Goal: Transaction & Acquisition: Purchase product/service

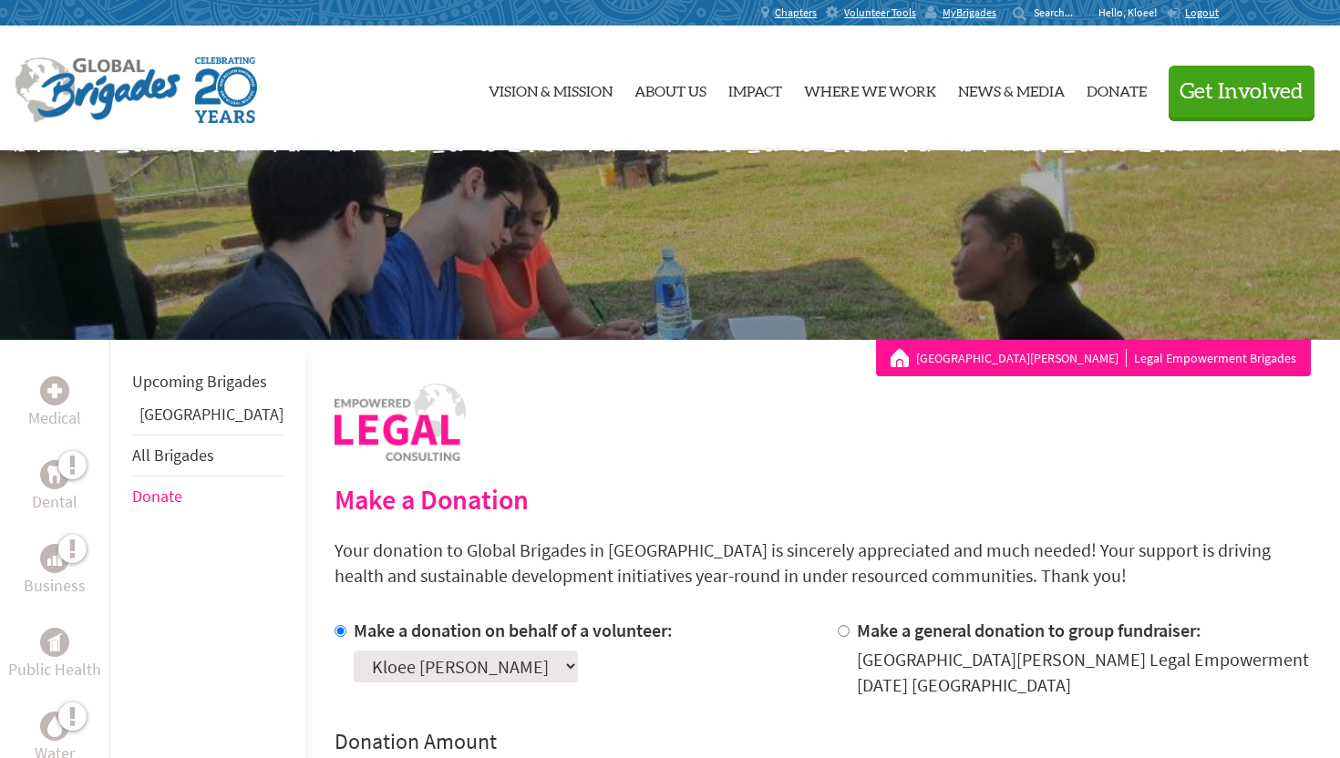
click at [167, 425] on link "[GEOGRAPHIC_DATA]" at bounding box center [211, 414] width 144 height 21
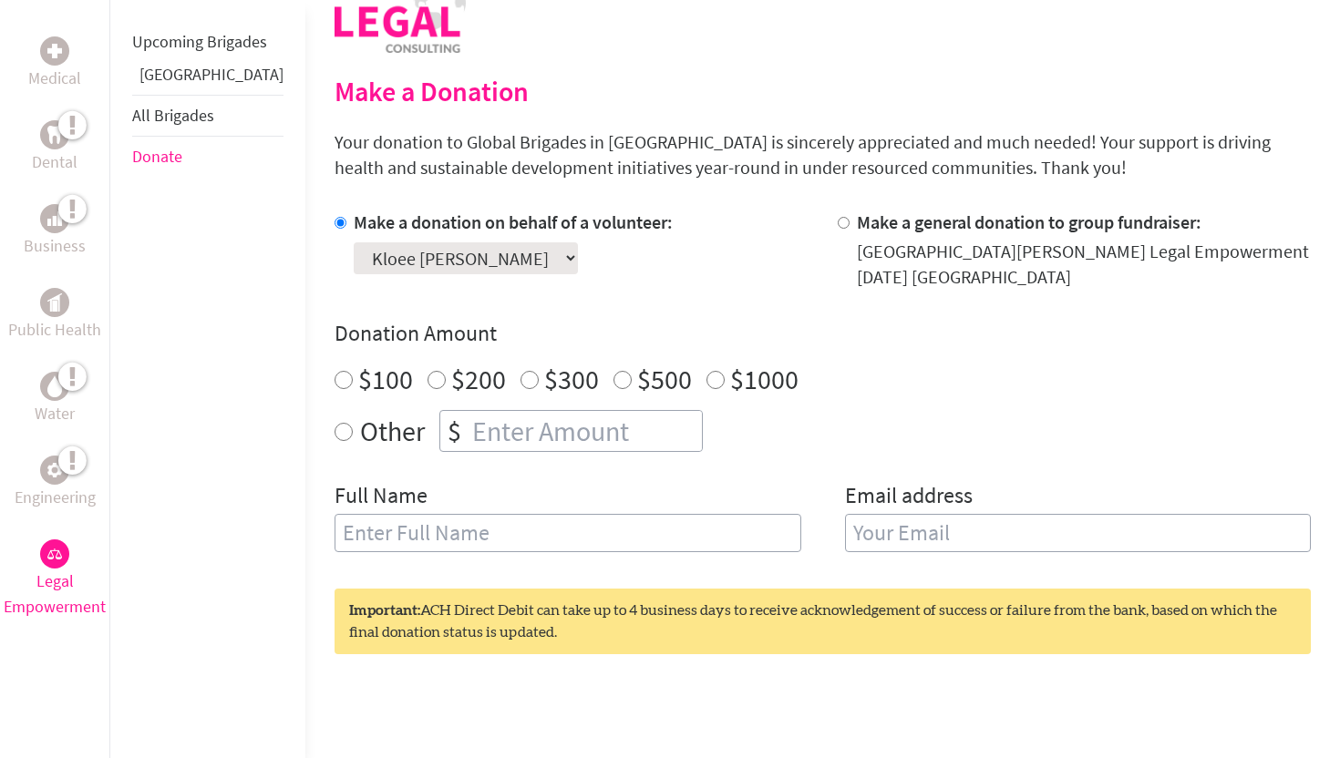
scroll to position [70, 0]
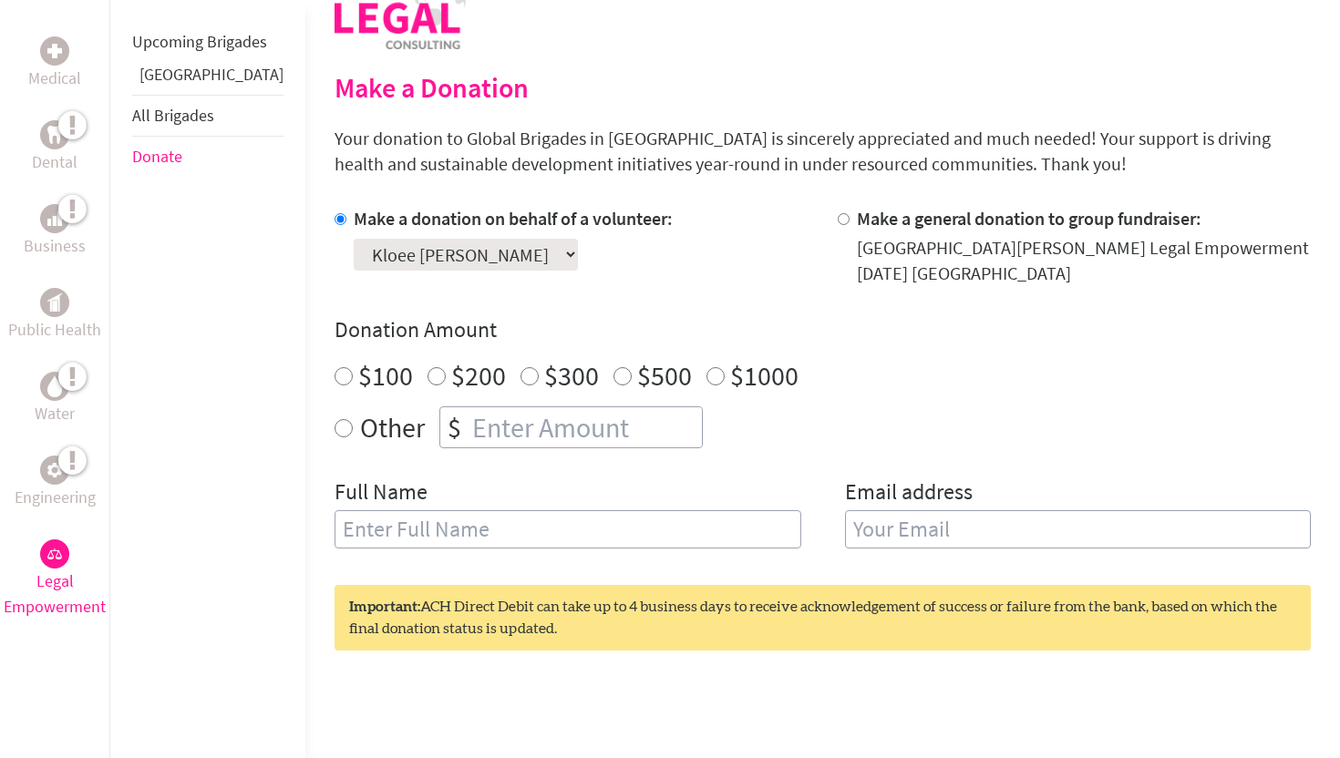
scroll to position [435, 0]
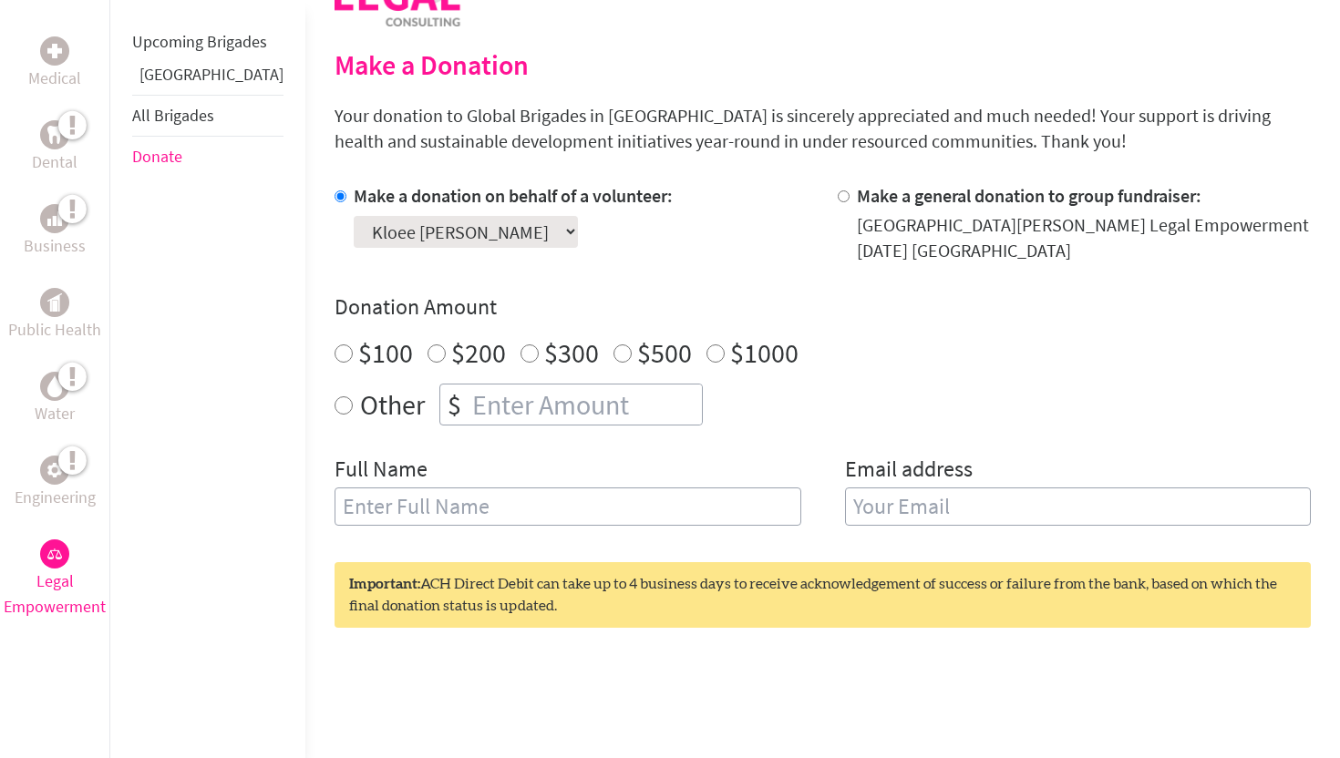
radio input "true"
click at [468, 414] on input "number" at bounding box center [584, 405] width 233 height 40
type input "669.00"
click at [404, 516] on input "text" at bounding box center [567, 507] width 467 height 38
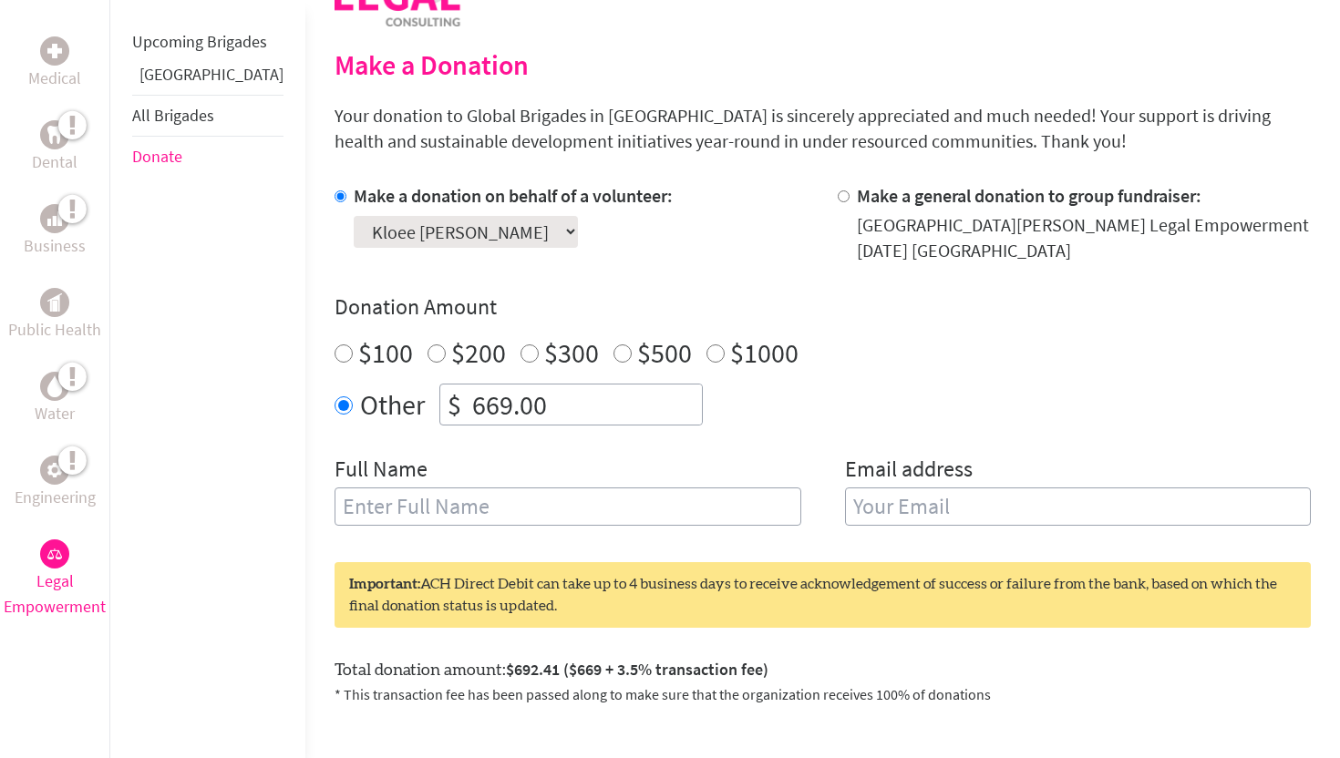
click at [654, 479] on div "Full Name" at bounding box center [567, 501] width 467 height 93
click at [603, 517] on input "text" at bounding box center [567, 507] width 467 height 38
type input "kloee [PERSON_NAME]"
type input "[EMAIL_ADDRESS][DOMAIN_NAME]"
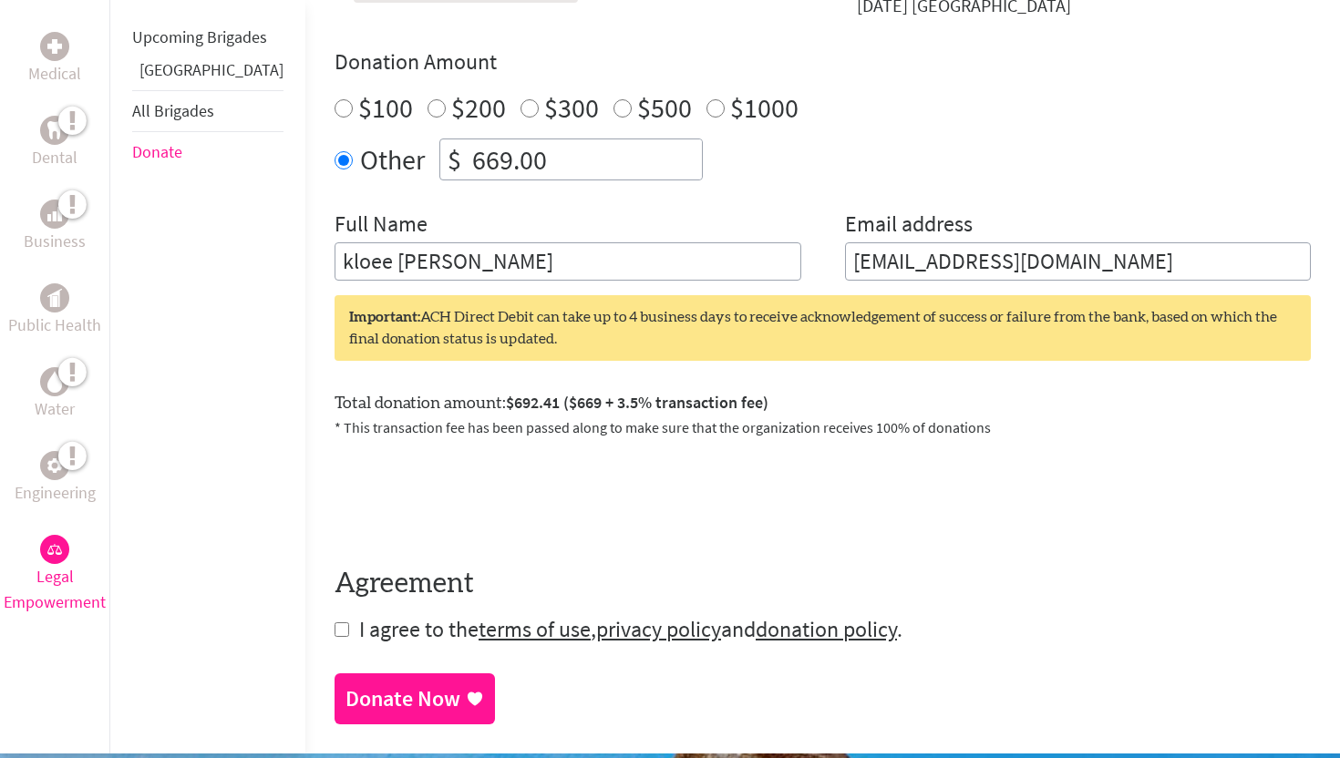
scroll to position [685, 0]
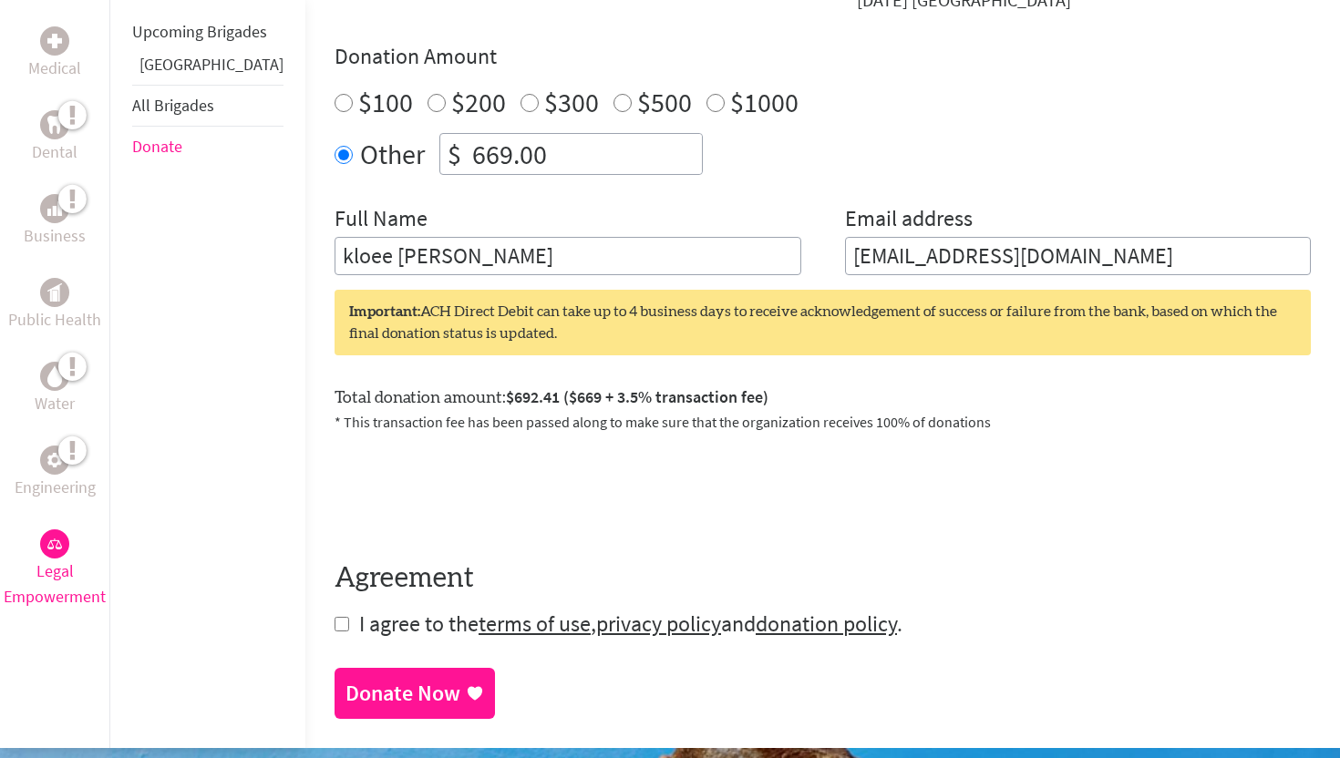
click at [532, 568] on h4 "Agreement" at bounding box center [822, 578] width 976 height 33
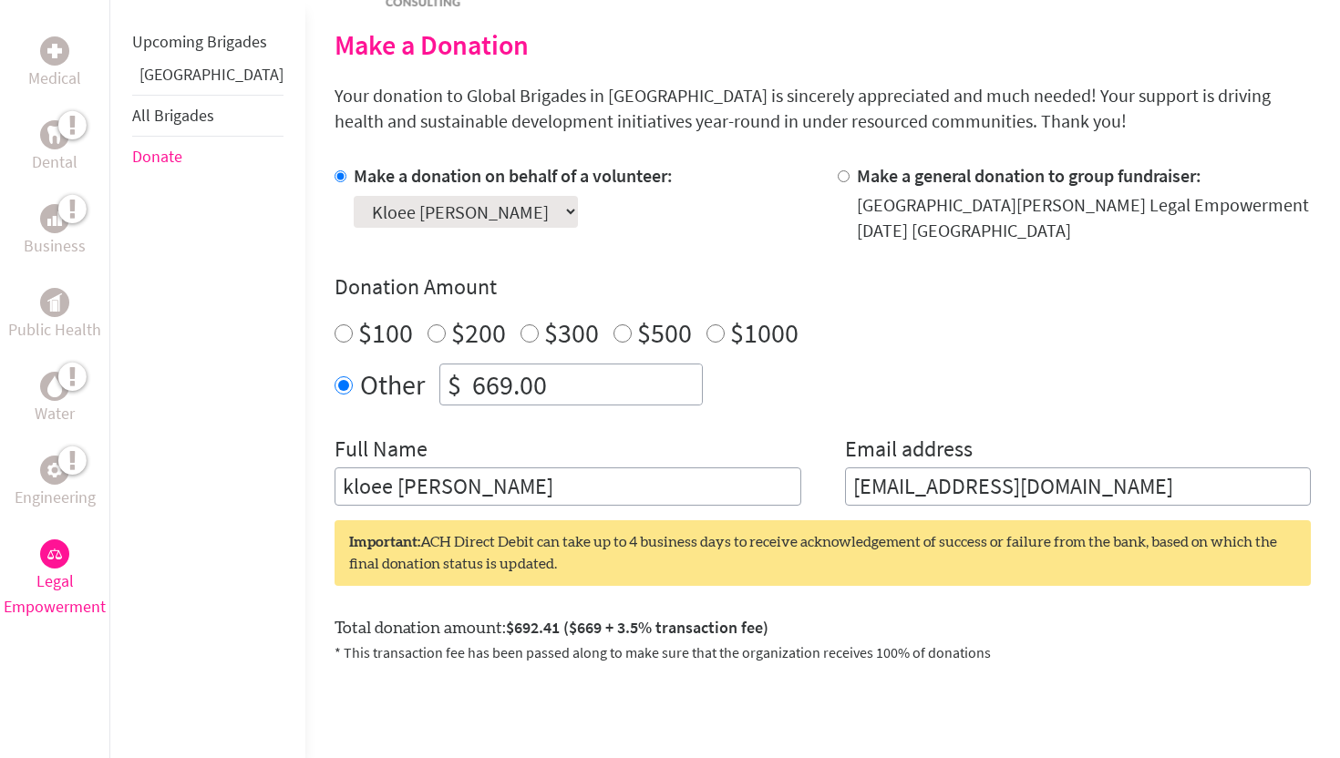
scroll to position [263, 0]
